Goal: Task Accomplishment & Management: Complete application form

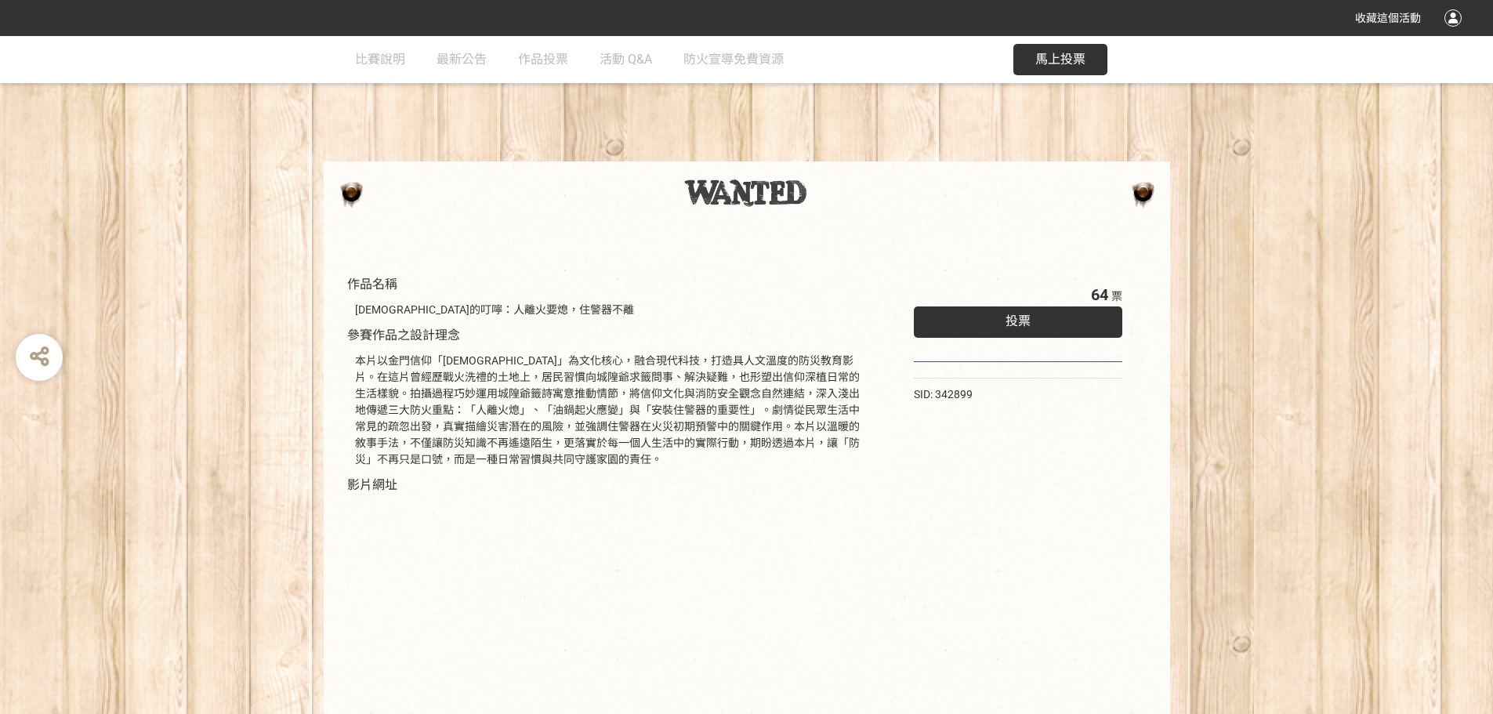
click at [508, 409] on div "本片以金門信仰「[DEMOGRAPHIC_DATA]」為文化核心，融合現代科技，打造具人文溫度的防災教育影片。在這片曾經歷戰火洗禮的土地上，居民習慣向城隍爺求…" at bounding box center [611, 410] width 512 height 115
click at [996, 316] on div "投票" at bounding box center [1018, 321] width 209 height 31
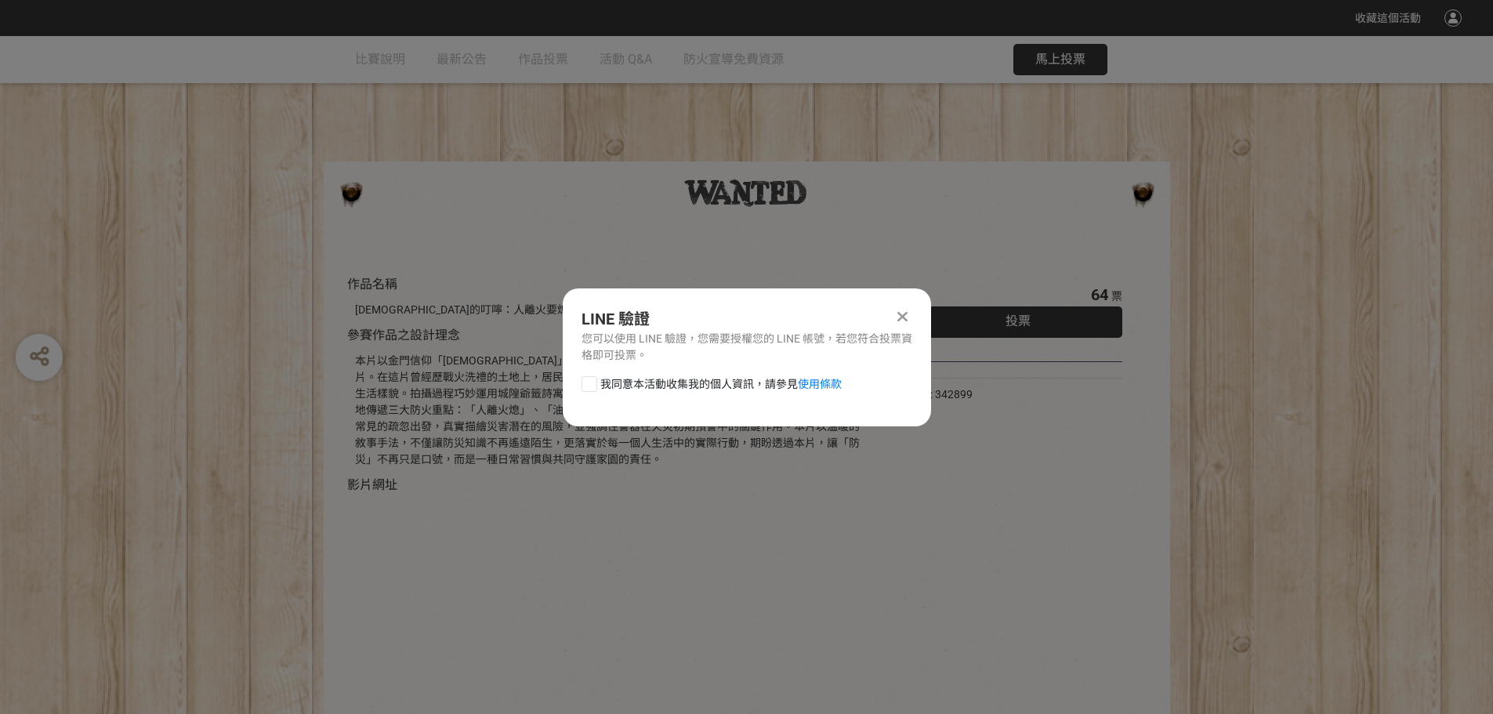
click at [584, 384] on div at bounding box center [590, 384] width 16 height 16
checkbox input "true"
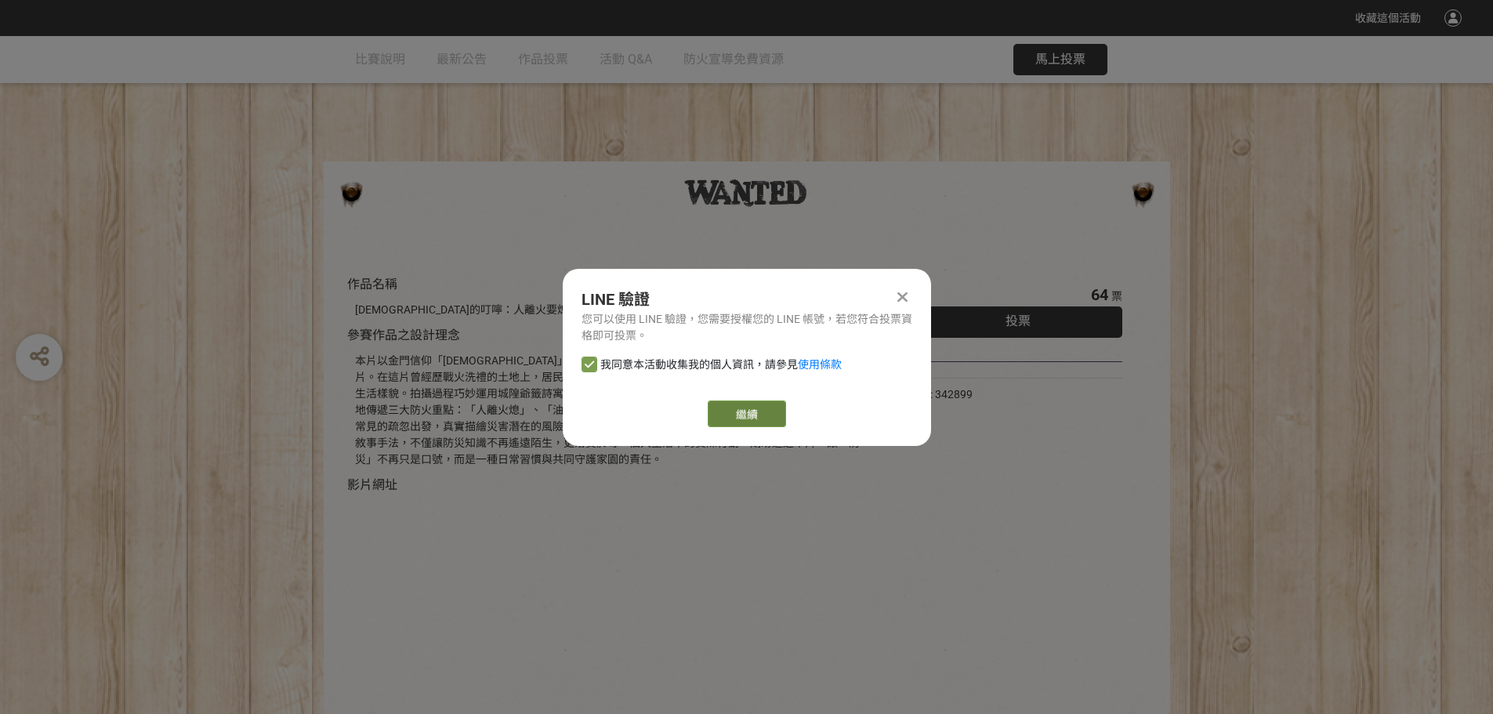
click at [722, 407] on link "繼續" at bounding box center [747, 413] width 78 height 27
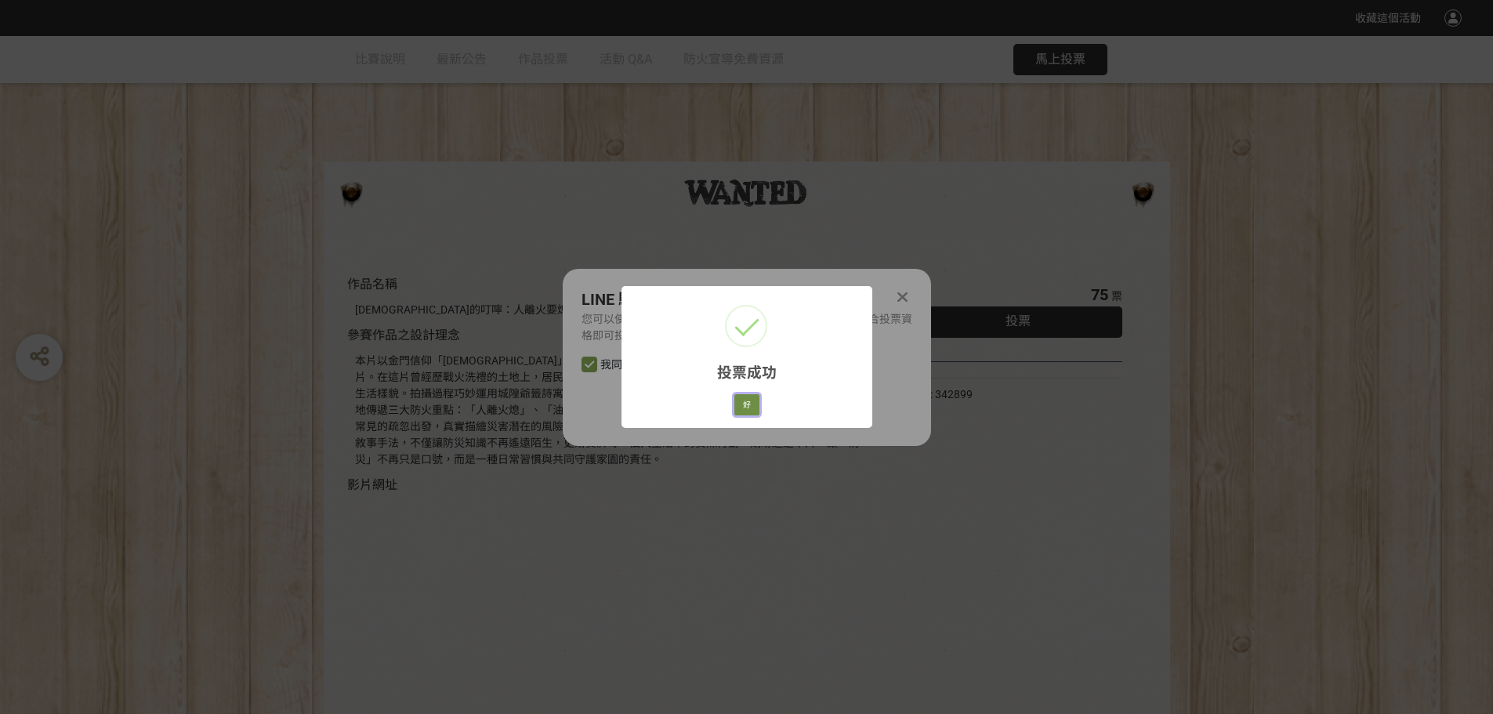
click at [752, 404] on button "好" at bounding box center [746, 405] width 25 height 22
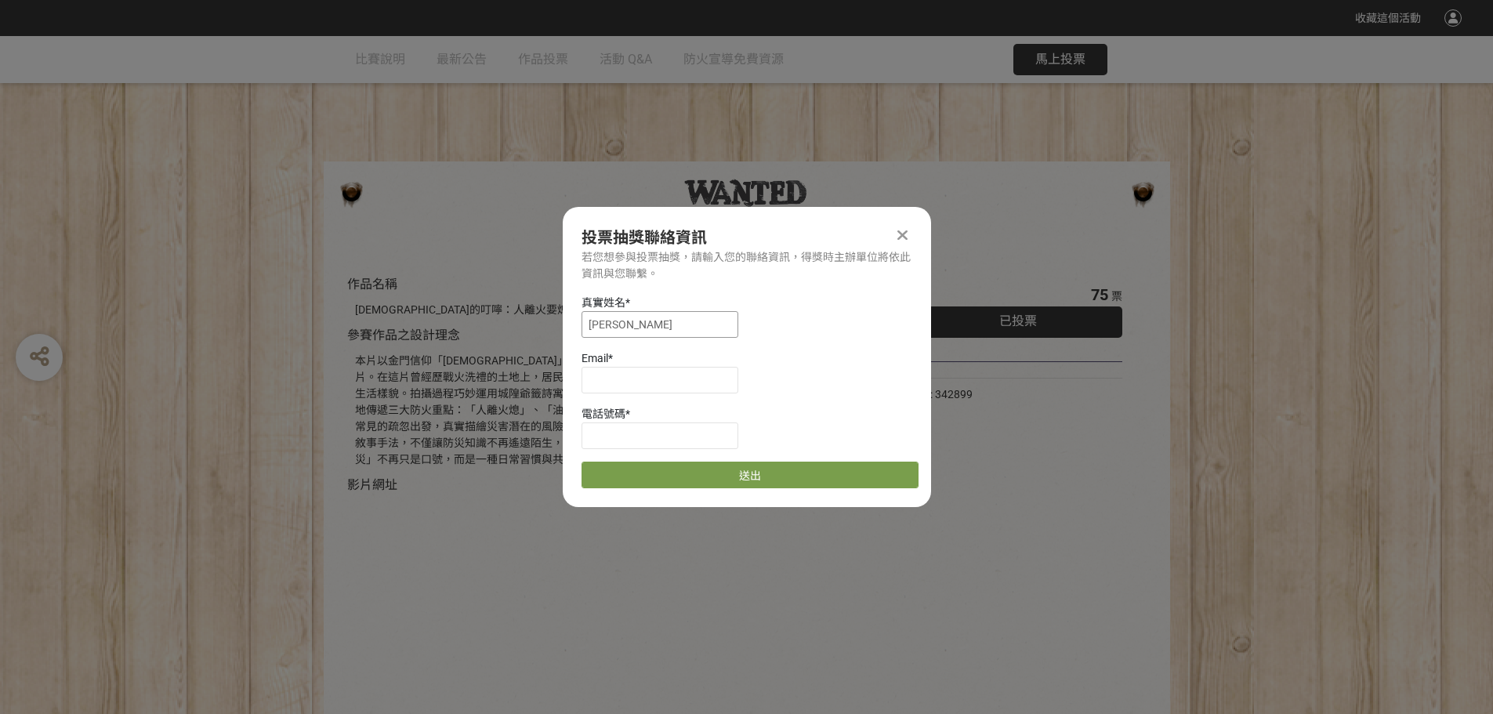
drag, startPoint x: 682, startPoint y: 330, endPoint x: 511, endPoint y: 333, distance: 170.9
click at [511, 333] on div "收藏這個活動 此網站由獎金獵人建置，若有網站建置需求 可洽 LINE: @irv0112w 分享 投票抽獎聯絡資訊 若您想參與投票抽獎，請輸入您的聯絡資訊，得…" at bounding box center [746, 436] width 1493 height 873
type input "j"
drag, startPoint x: 643, startPoint y: 324, endPoint x: 534, endPoint y: 321, distance: 109.8
click at [534, 321] on div "收藏這個活動 此網站由獎金獵人建置，若有網站建置需求 可洽 LINE: @irv0112w 分享 投票抽獎聯絡資訊 若您想參與投票抽獎，請輸入您的聯絡資訊，得…" at bounding box center [746, 436] width 1493 height 873
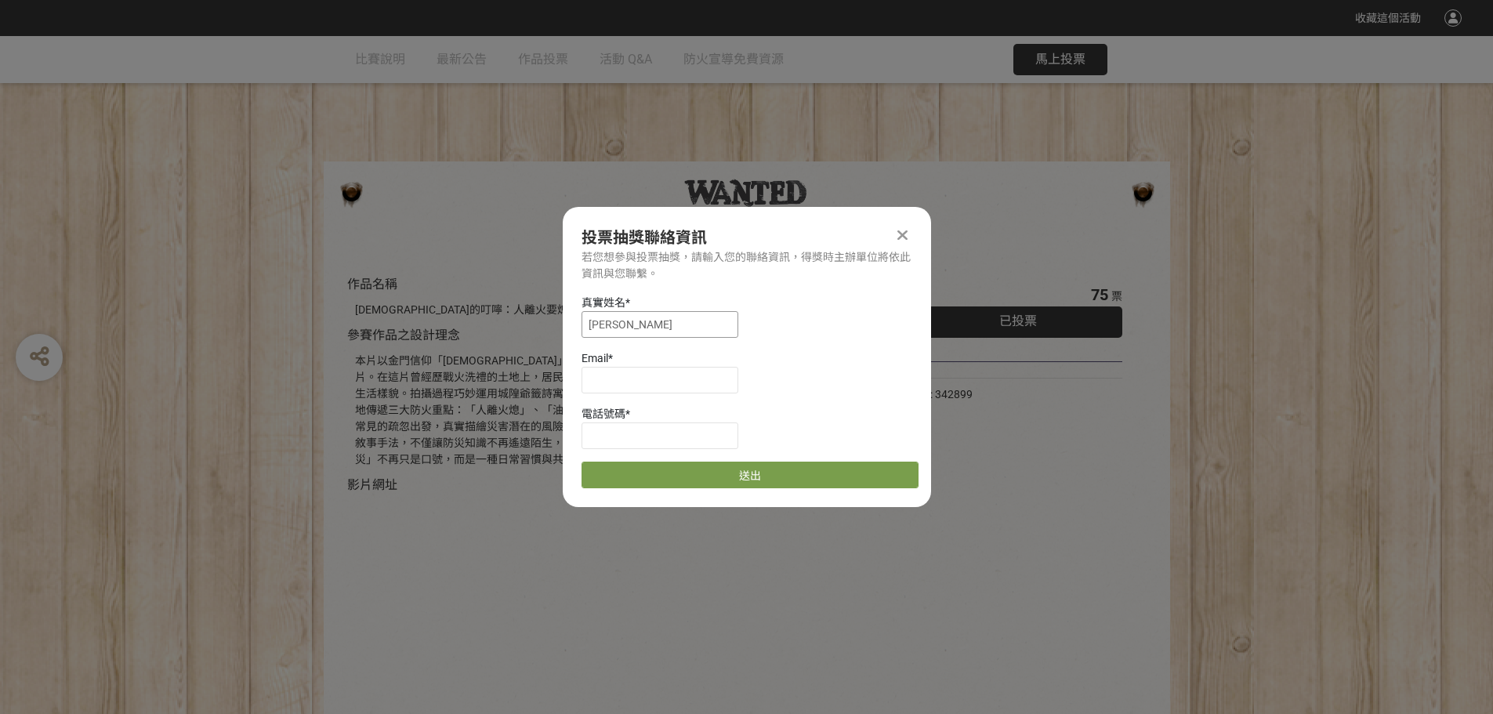
type input "[PERSON_NAME]"
type input "ㄖ"
type input "[EMAIL_ADDRESS][DOMAIN_NAME]"
click at [600, 434] on input at bounding box center [660, 435] width 157 height 27
type input "0972130603"
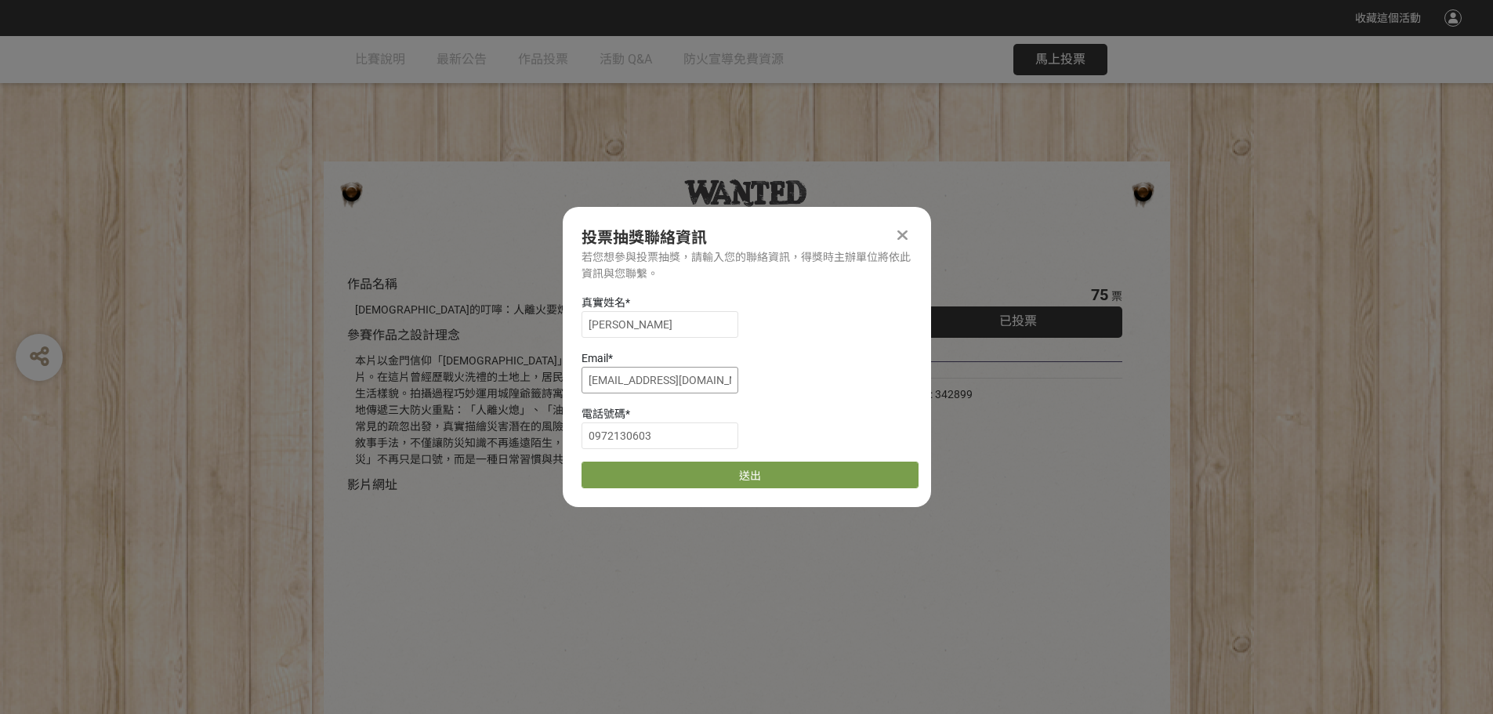
drag, startPoint x: 615, startPoint y: 379, endPoint x: 658, endPoint y: 382, distance: 43.3
click at [658, 382] on input "[EMAIL_ADDRESS][DOMAIN_NAME]" at bounding box center [660, 380] width 157 height 27
click at [756, 469] on button "送出" at bounding box center [750, 475] width 337 height 27
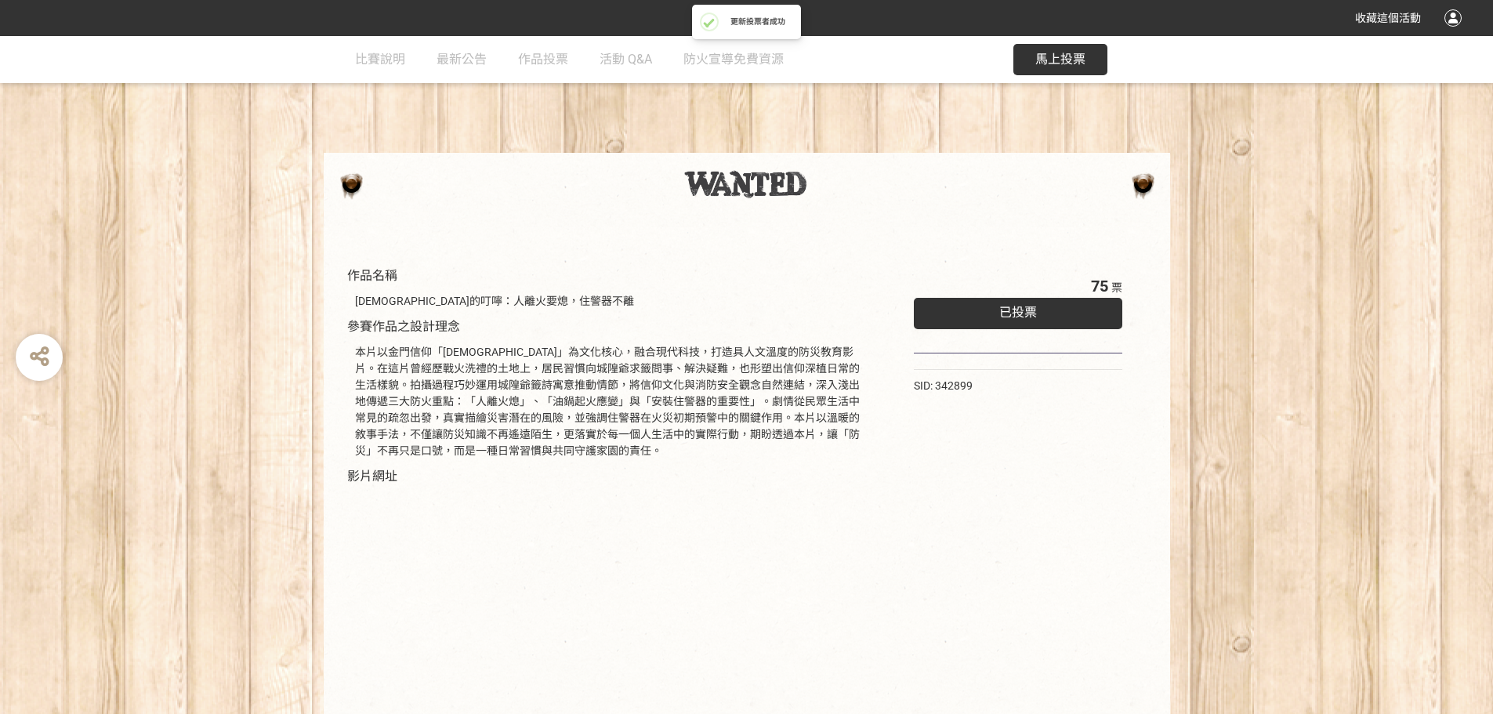
scroll to position [2, 0]
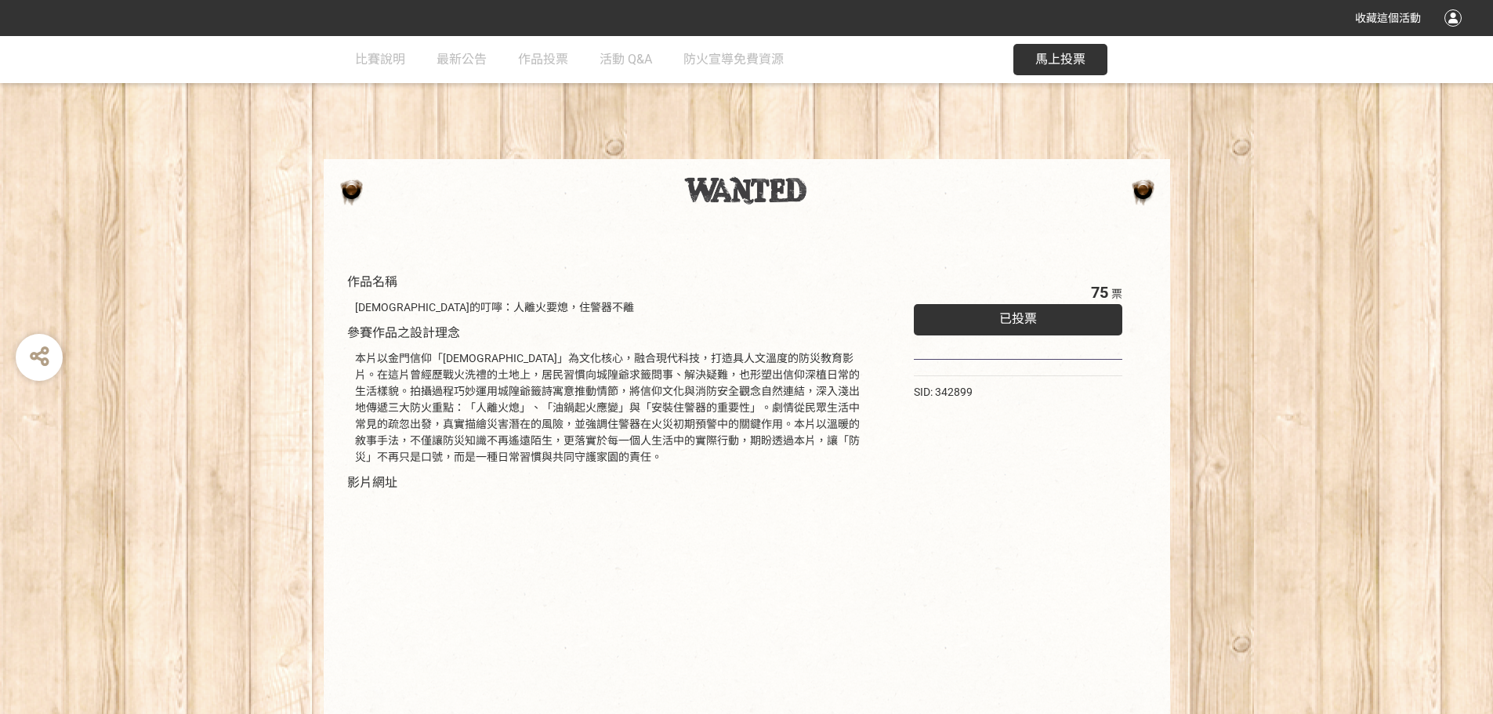
click at [579, 383] on div "本片以金門信仰「[DEMOGRAPHIC_DATA]」為文化核心，融合現代科技，打造具人文溫度的防災教育影片。在這片曾經歷戰火洗禮的土地上，居民習慣向城隍爺求…" at bounding box center [611, 407] width 512 height 115
